Goal: Transaction & Acquisition: Download file/media

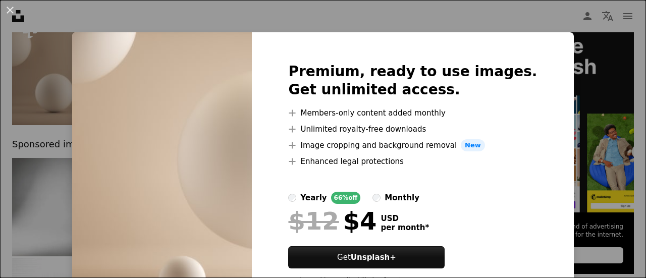
drag, startPoint x: 597, startPoint y: 96, endPoint x: 544, endPoint y: 130, distance: 62.5
click at [597, 96] on div "An X shape Premium, ready to use images. Get unlimited access. A plus sign Memb…" at bounding box center [323, 139] width 646 height 278
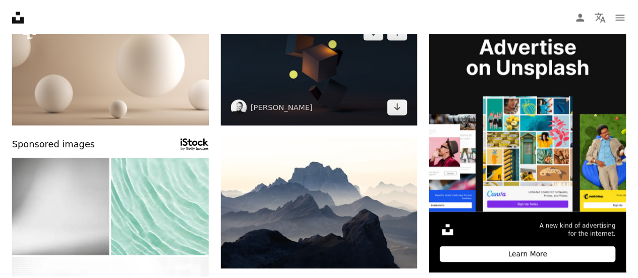
scroll to position [101, 0]
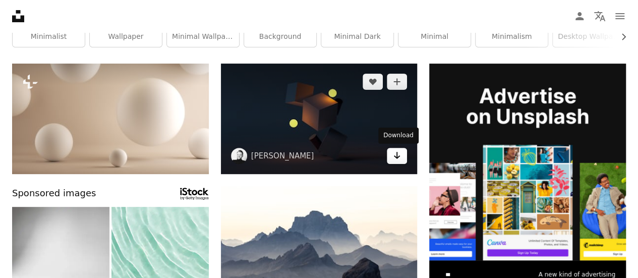
click at [396, 156] on icon "Arrow pointing down" at bounding box center [397, 155] width 8 height 12
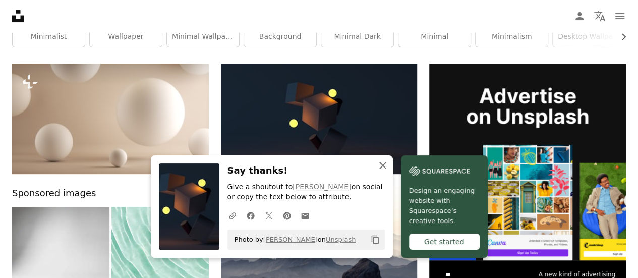
click at [389, 169] on icon "An X shape" at bounding box center [383, 165] width 12 height 12
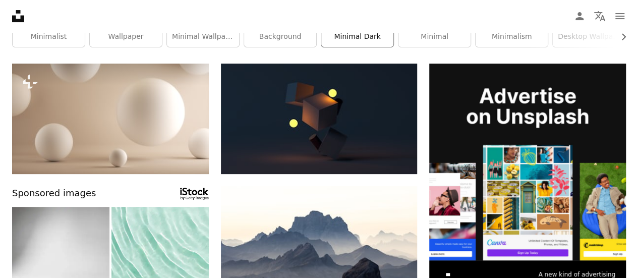
click at [347, 37] on link "minimal dark" at bounding box center [357, 37] width 72 height 20
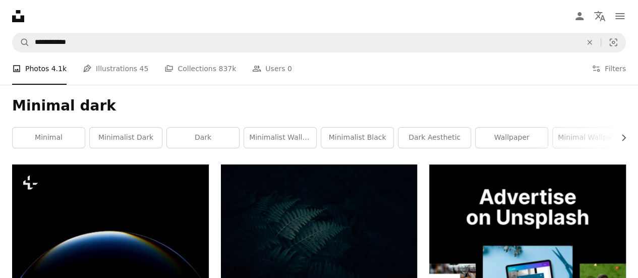
click at [389, 19] on nav "Unsplash logo Unsplash Home A photo Pen Tool A compass A stack of folders Downl…" at bounding box center [319, 16] width 638 height 32
click at [268, 138] on link "minimalist wallpaper" at bounding box center [280, 138] width 72 height 20
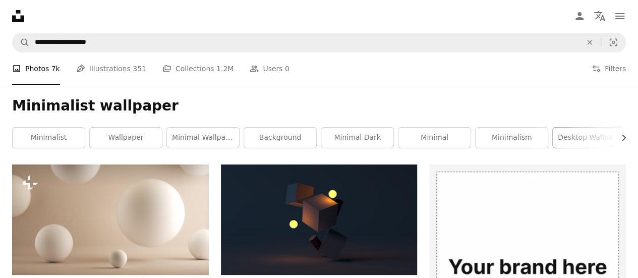
click at [613, 137] on link "desktop wallpaper" at bounding box center [589, 138] width 72 height 20
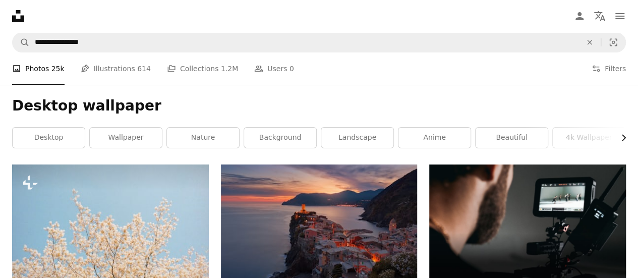
click at [623, 137] on icon "Chevron right" at bounding box center [623, 138] width 10 height 10
click at [624, 137] on icon "button" at bounding box center [624, 137] width 4 height 7
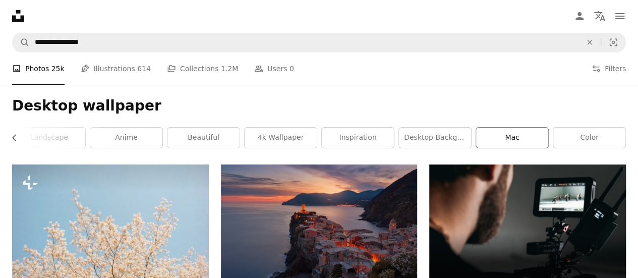
click at [528, 135] on link "mac" at bounding box center [512, 138] width 72 height 20
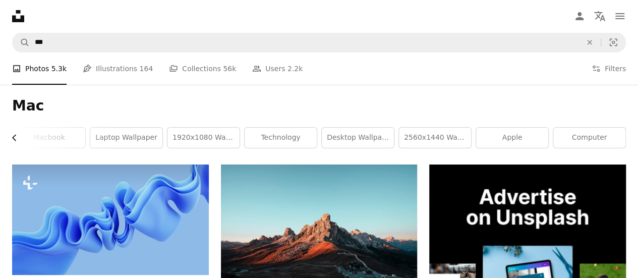
click at [10, 136] on icon "Chevron left" at bounding box center [15, 138] width 10 height 10
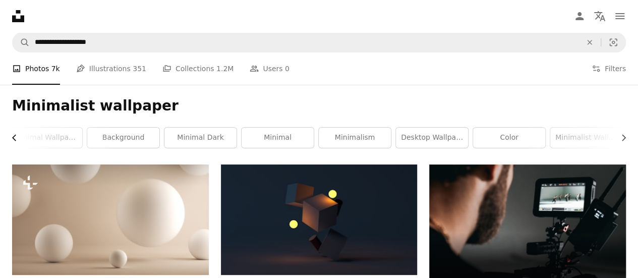
click at [14, 140] on icon "Chevron left" at bounding box center [15, 138] width 10 height 10
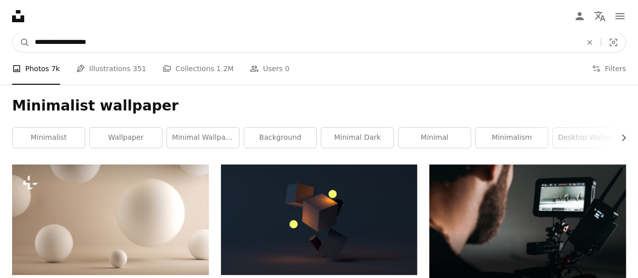
click at [110, 44] on input "**********" at bounding box center [304, 42] width 549 height 19
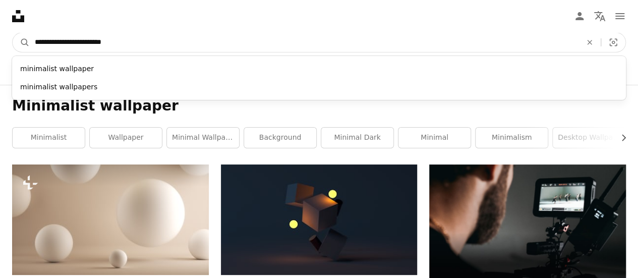
type input "**********"
click at [13, 33] on button "A magnifying glass" at bounding box center [21, 42] width 17 height 19
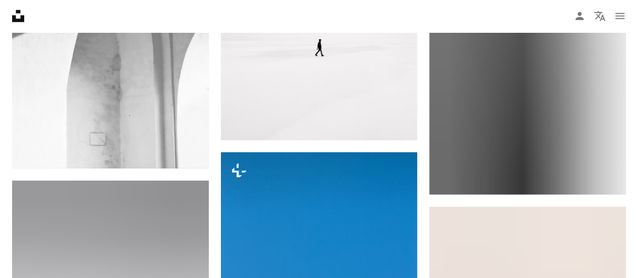
scroll to position [5194, 0]
